Goal: Information Seeking & Learning: Learn about a topic

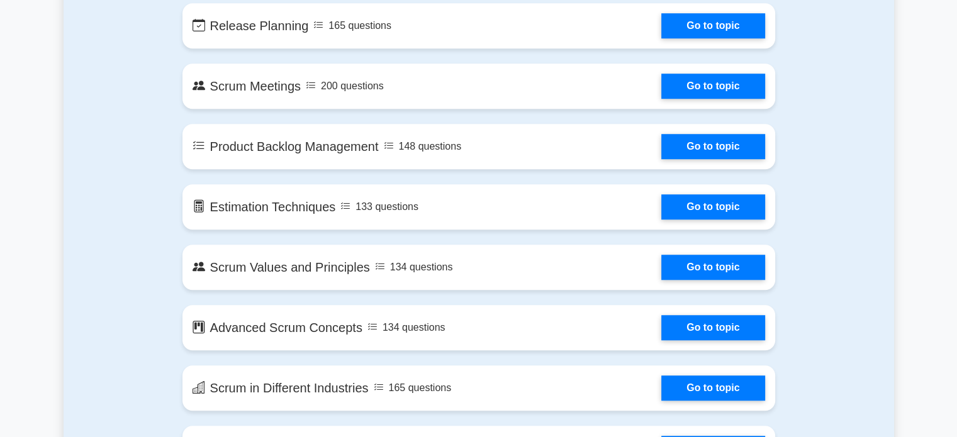
scroll to position [1069, 0]
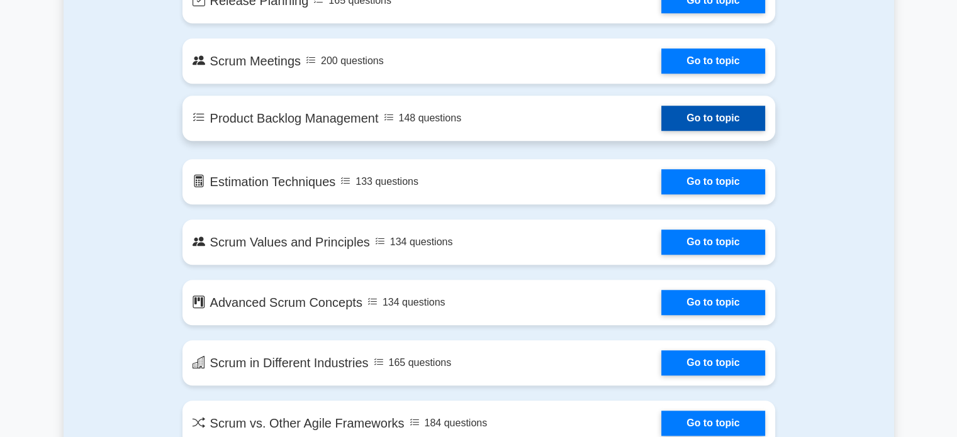
click at [661, 116] on link "Go to topic" at bounding box center [712, 118] width 103 height 25
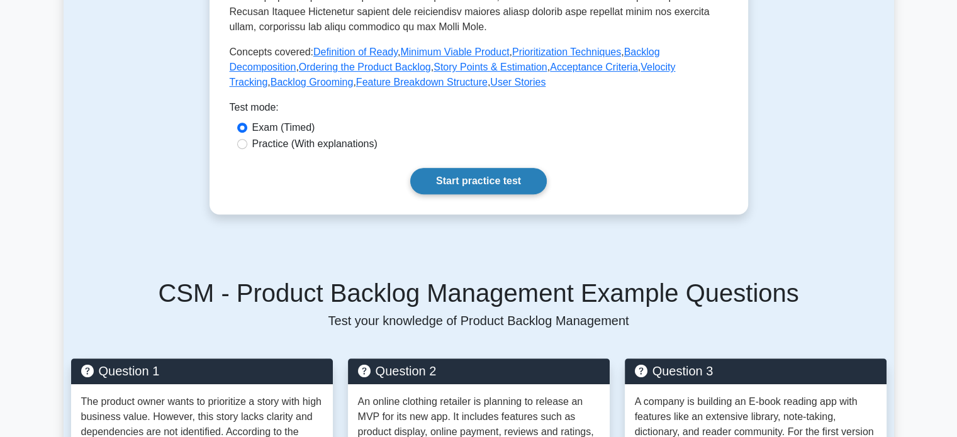
click at [462, 186] on link "Start practice test" at bounding box center [478, 181] width 136 height 26
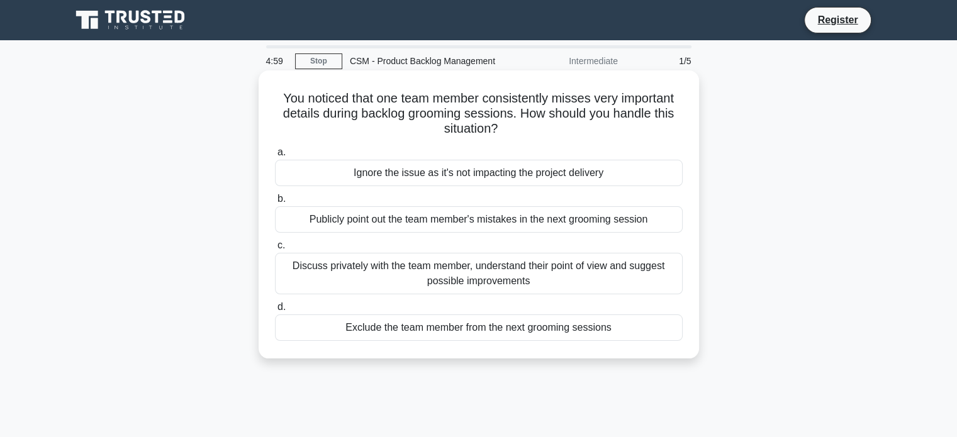
click at [465, 178] on div "Ignore the issue as it's not impacting the project delivery" at bounding box center [479, 173] width 408 height 26
click at [275, 157] on input "a. Ignore the issue as it's not impacting the project delivery" at bounding box center [275, 152] width 0 height 8
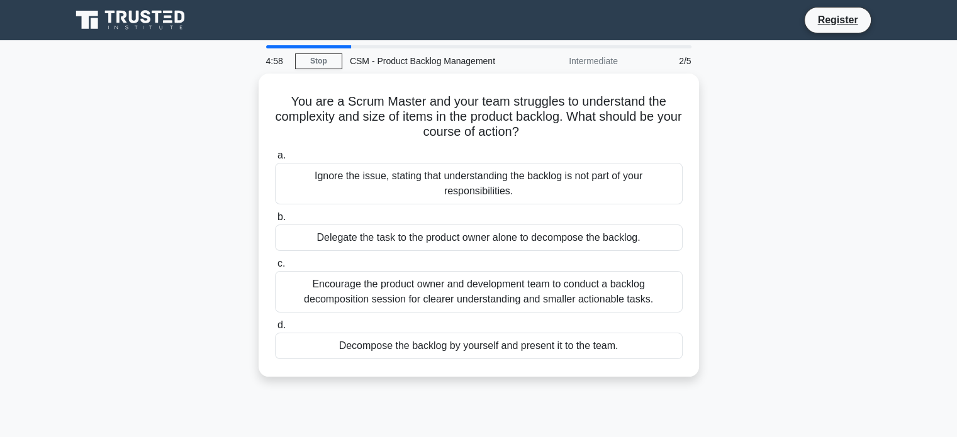
click at [465, 178] on div "Ignore the issue, stating that understanding the backlog is not part of your re…" at bounding box center [479, 184] width 408 height 42
click at [275, 160] on input "a. Ignore the issue, stating that understanding the backlog is not part of your…" at bounding box center [275, 156] width 0 height 8
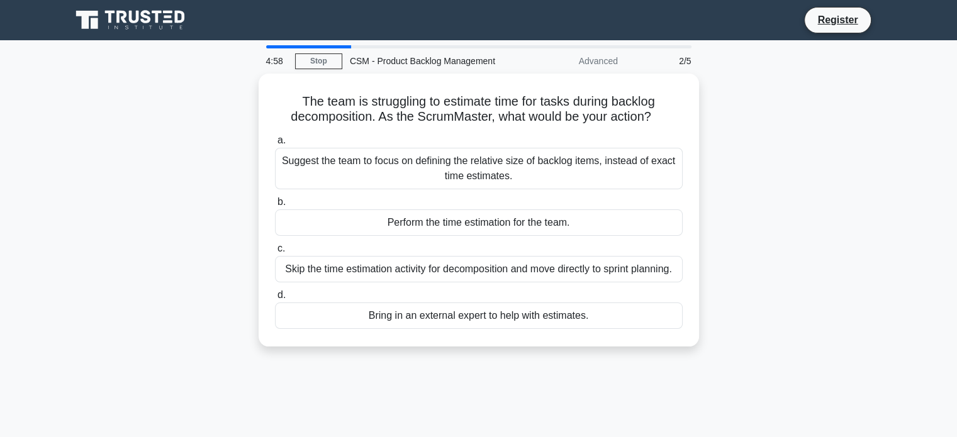
click at [465, 178] on div "Suggest the team to focus on defining the relative size of backlog items, inste…" at bounding box center [479, 169] width 408 height 42
click at [275, 145] on input "a. Suggest the team to focus on defining the relative size of backlog items, in…" at bounding box center [275, 140] width 0 height 8
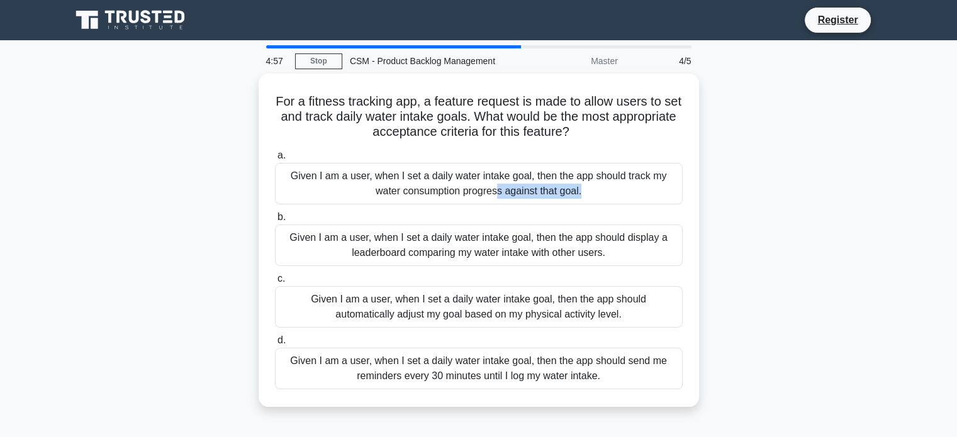
click at [465, 178] on div "Given I am a user, when I set a daily water intake goal, then the app should tr…" at bounding box center [479, 184] width 408 height 42
click at [275, 160] on input "a. Given I am a user, when I set a daily water intake goal, then the app should…" at bounding box center [275, 156] width 0 height 8
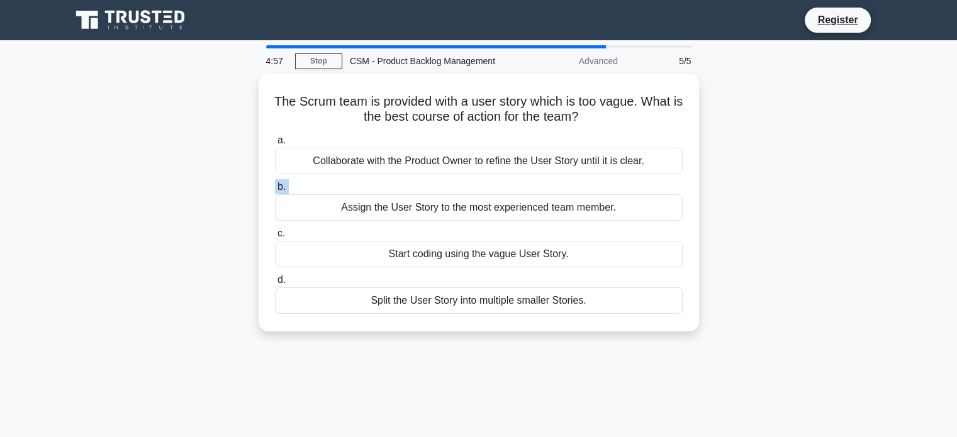
click at [465, 179] on label "b. Assign the User Story to the most experienced team member." at bounding box center [479, 200] width 408 height 42
click at [275, 183] on input "b. Assign the User Story to the most experienced team member." at bounding box center [275, 187] width 0 height 8
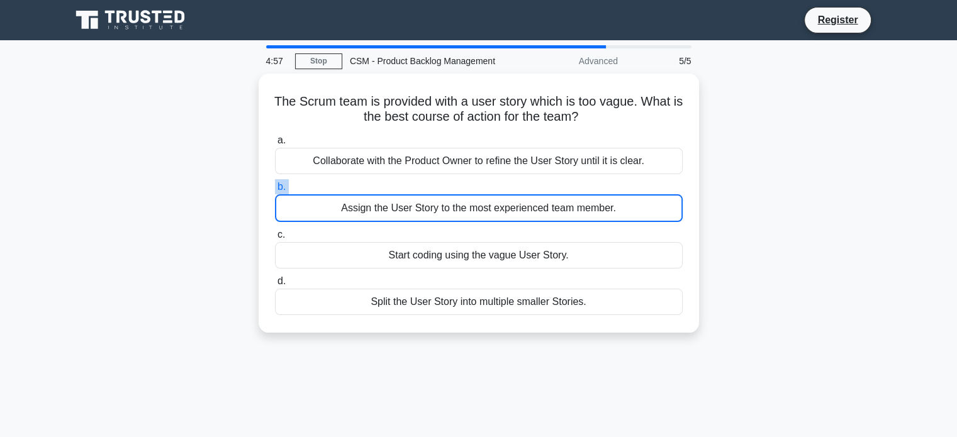
click at [465, 179] on label "b. Assign the User Story to the most experienced team member." at bounding box center [479, 200] width 408 height 43
click at [275, 183] on input "b. Assign the User Story to the most experienced team member." at bounding box center [275, 187] width 0 height 8
click at [465, 179] on label "b. Assign the User Story to the most experienced team member." at bounding box center [479, 200] width 408 height 43
click at [275, 183] on input "b. Assign the User Story to the most experienced team member." at bounding box center [275, 187] width 0 height 8
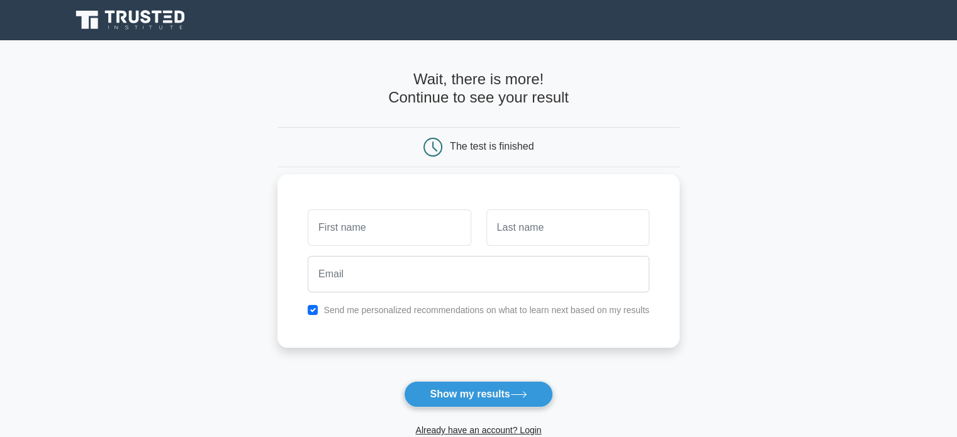
click at [400, 181] on div "Send me personalized recommendations on what to learn next based on my results" at bounding box center [478, 261] width 402 height 174
click at [470, 397] on button "Show my results" at bounding box center [478, 394] width 148 height 26
click at [422, 223] on input "text" at bounding box center [389, 227] width 163 height 36
type input "წდწდაწ"
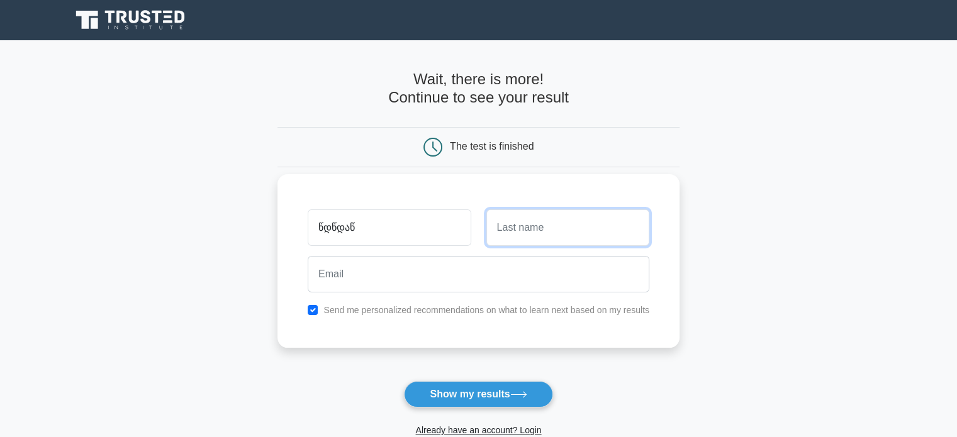
click at [586, 225] on input "text" at bounding box center [567, 227] width 163 height 36
type input "დადად"
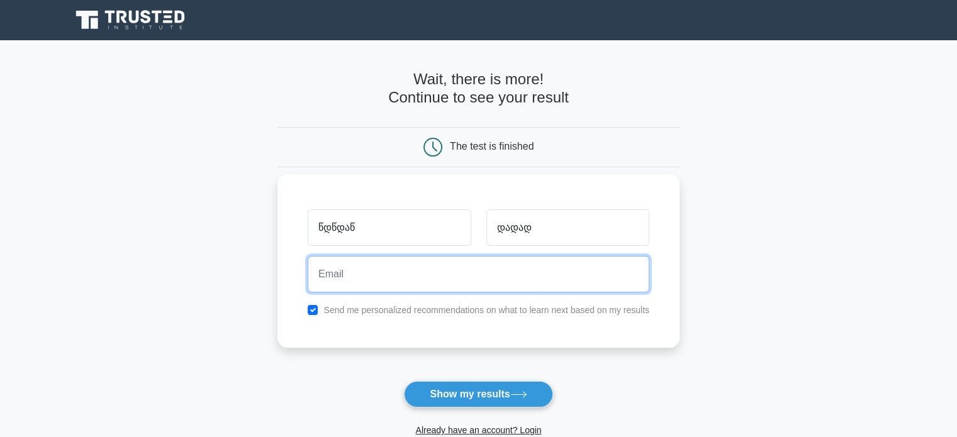
click at [458, 272] on input "email" at bounding box center [479, 274] width 342 height 36
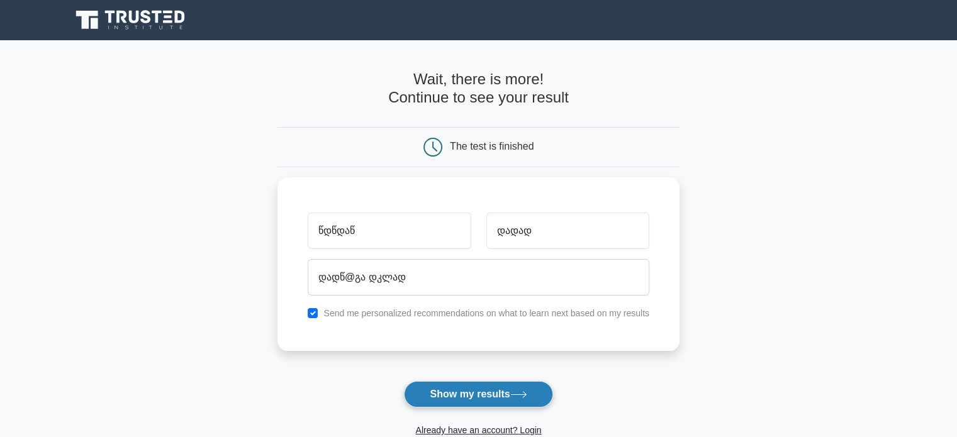
click at [495, 382] on button "Show my results" at bounding box center [478, 394] width 148 height 26
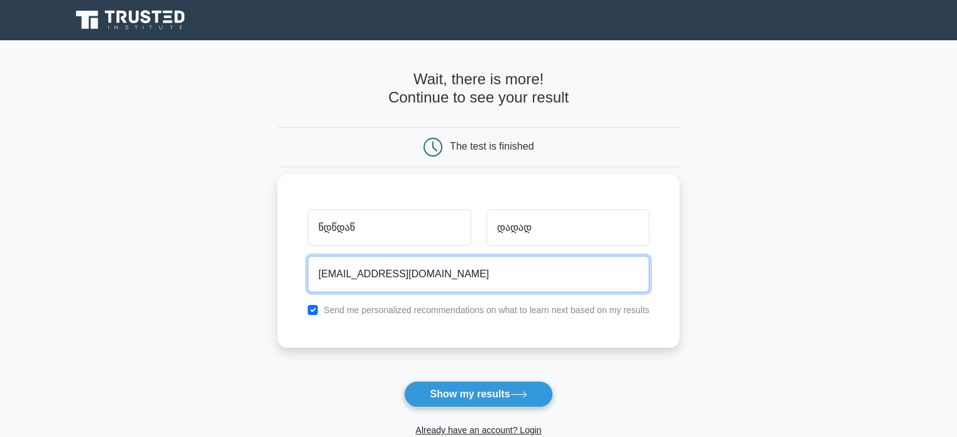
type input "daklndandan@gmail.com"
click at [404, 381] on button "Show my results" at bounding box center [478, 394] width 148 height 26
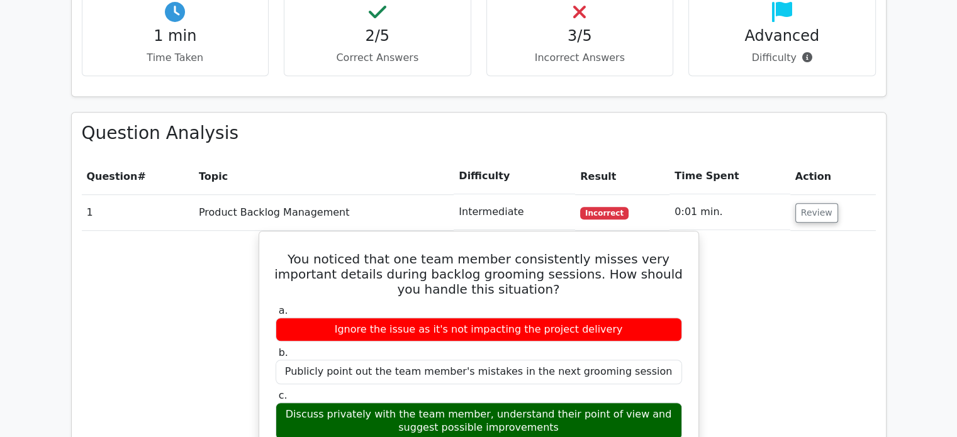
scroll to position [881, 0]
